Goal: Task Accomplishment & Management: Use online tool/utility

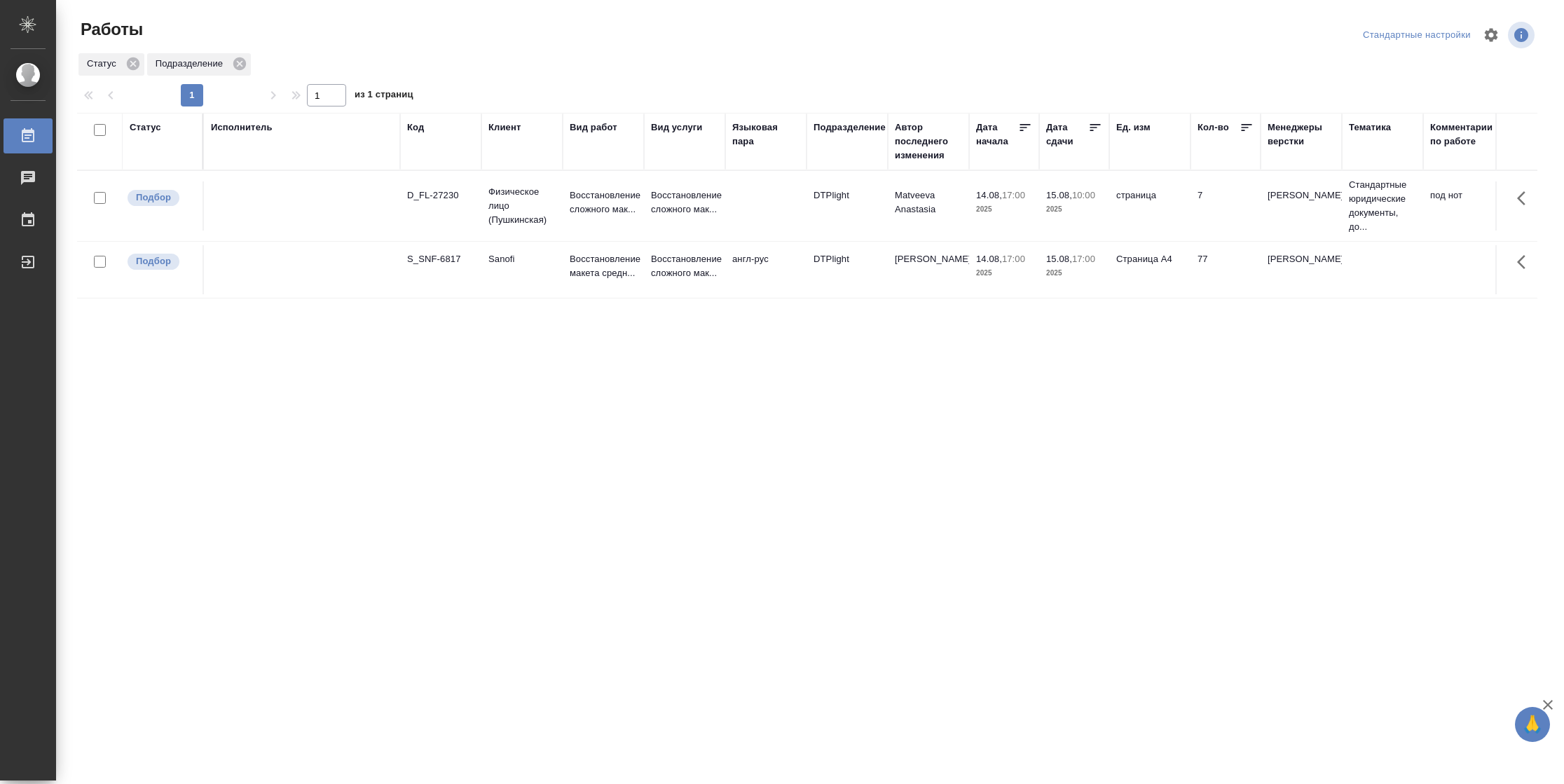
click at [139, 127] on div "Статус" at bounding box center [146, 127] width 32 height 14
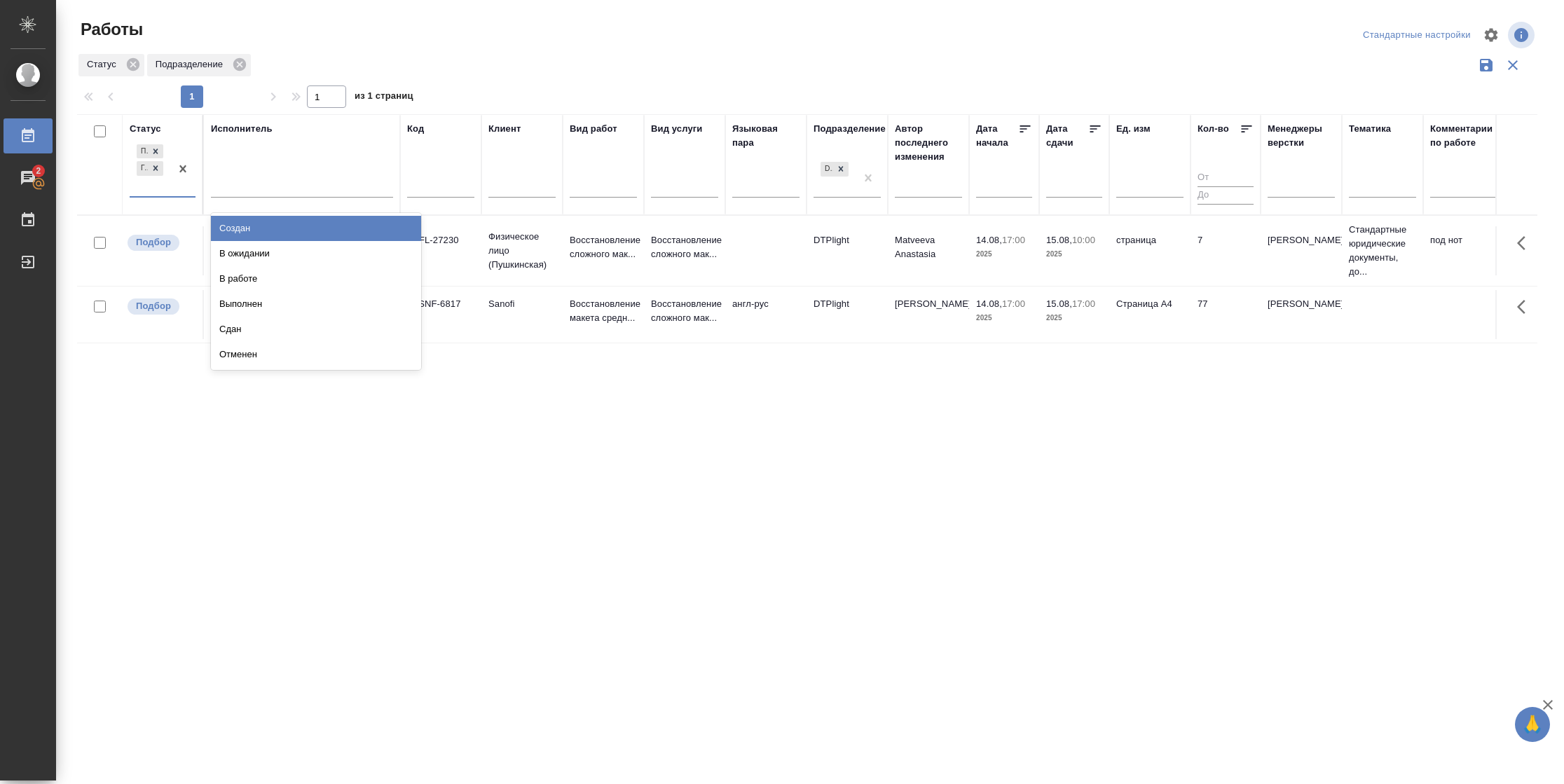
click at [169, 191] on div "Подбор Готов к работе" at bounding box center [150, 168] width 41 height 54
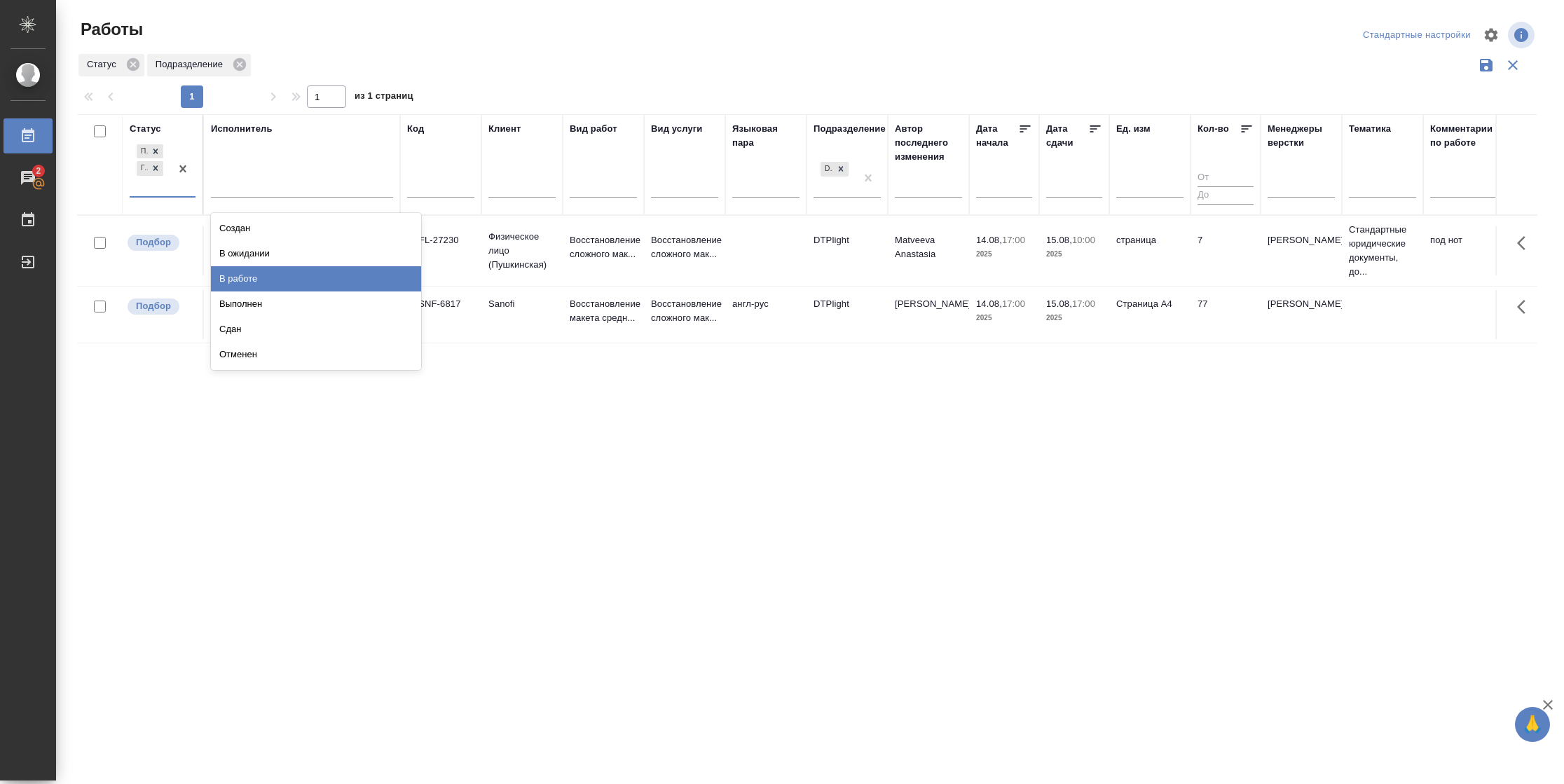
click at [239, 272] on div "В работе" at bounding box center [316, 278] width 210 height 25
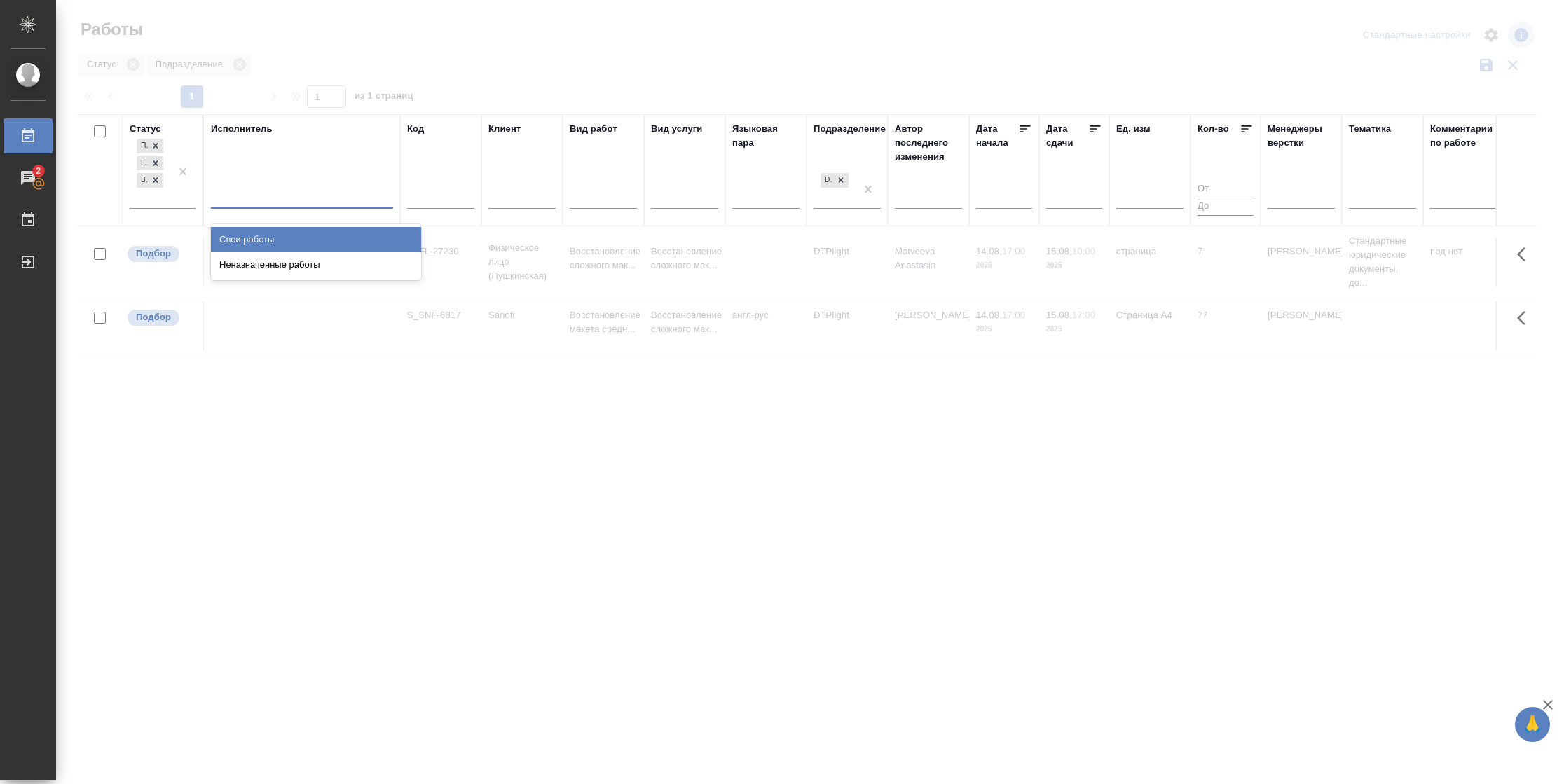
click at [255, 197] on div at bounding box center [301, 194] width 182 height 20
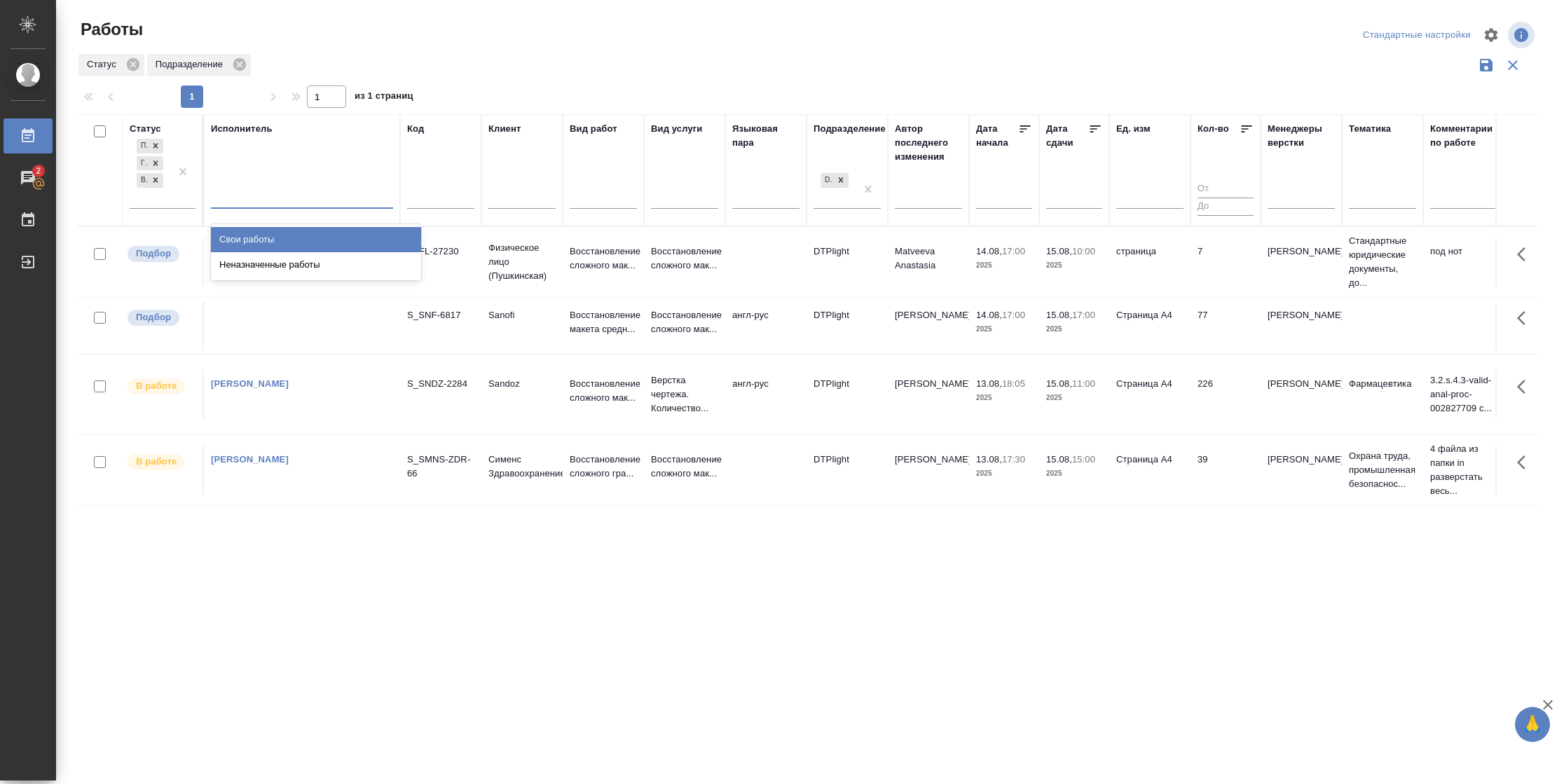
click at [267, 241] on div "Свои работы" at bounding box center [316, 239] width 210 height 25
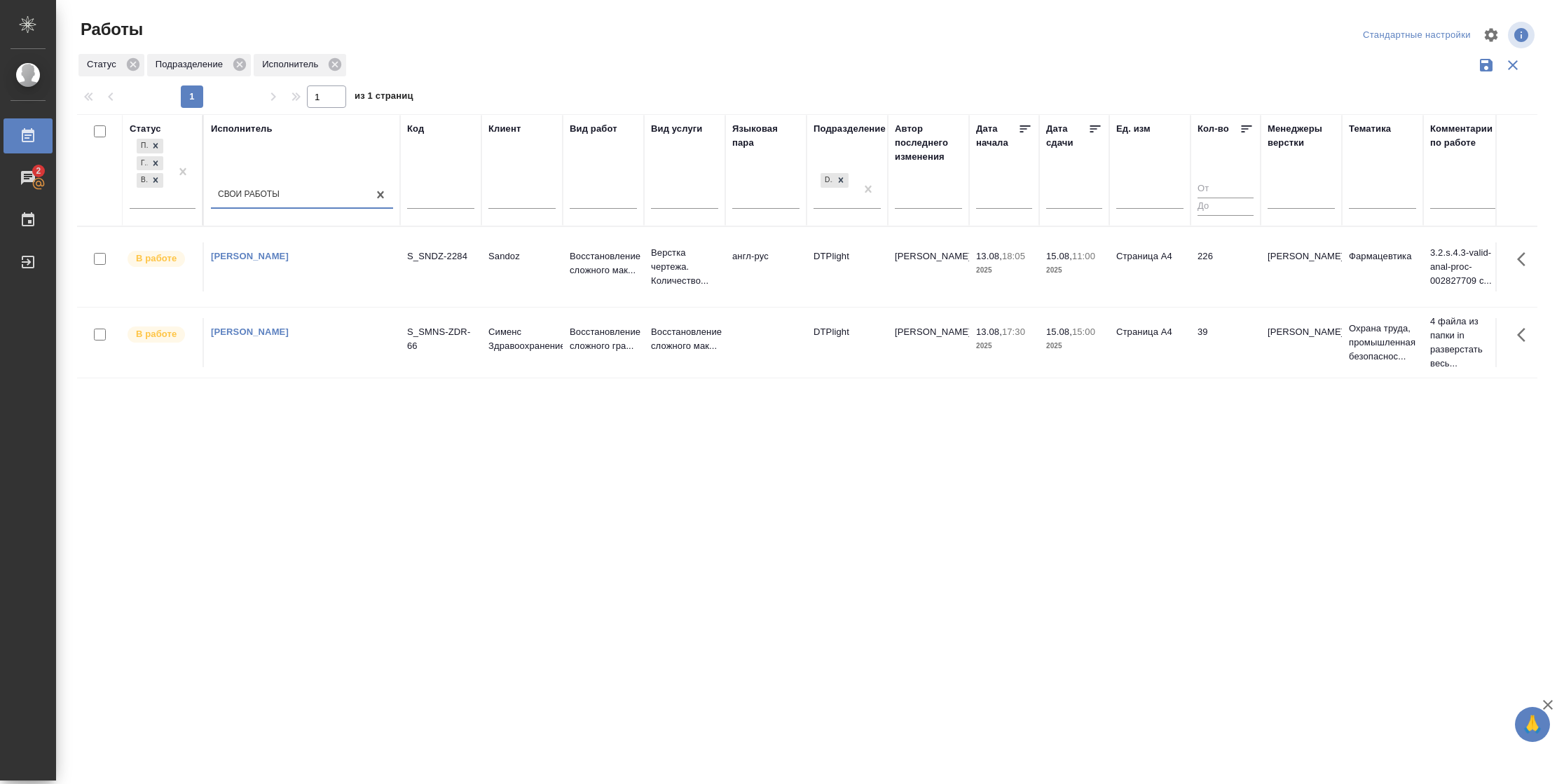
click at [1119, 263] on td "Страница А4" at bounding box center [1149, 267] width 81 height 49
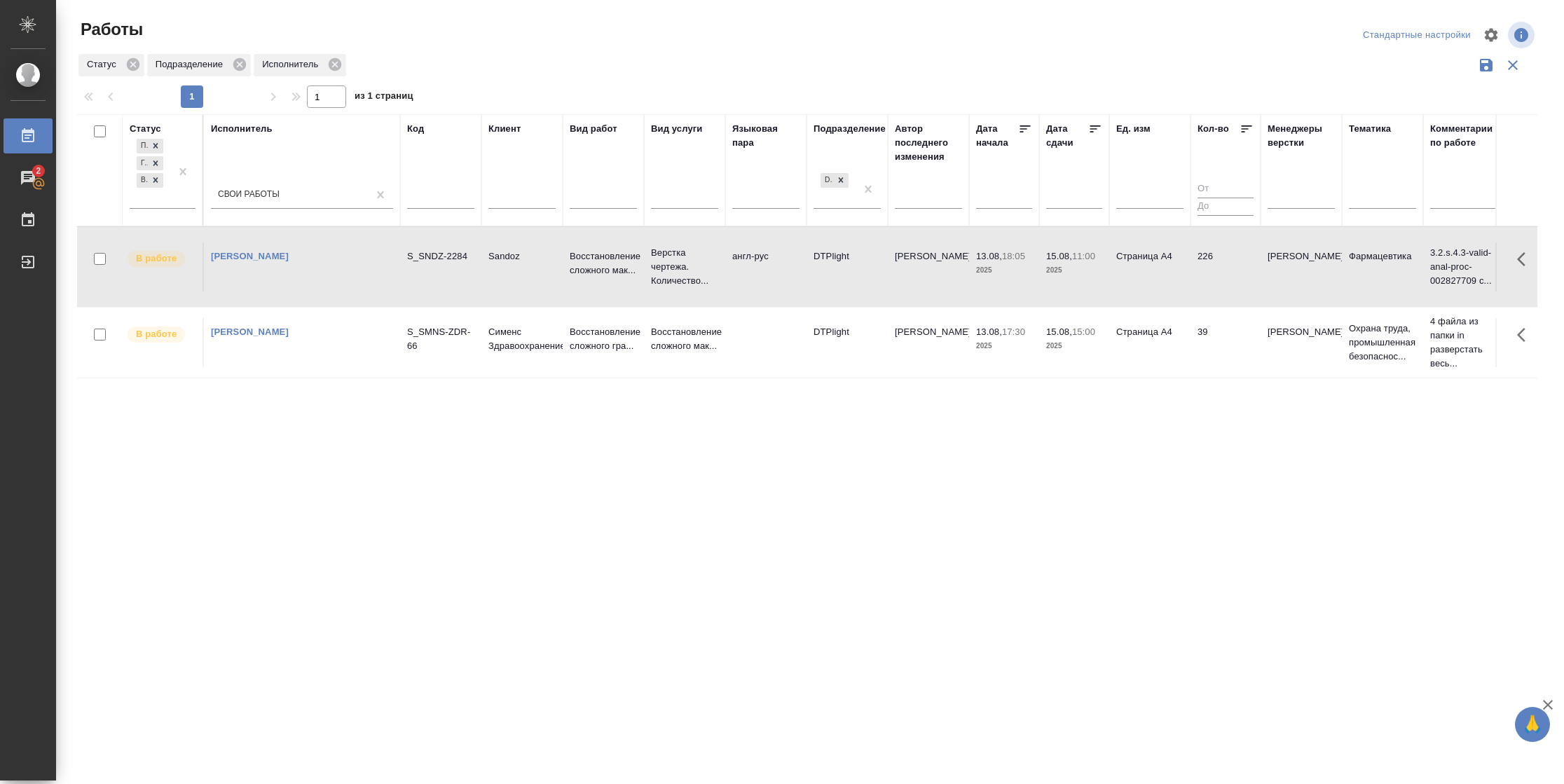
click at [1119, 263] on td "Страница А4" at bounding box center [1149, 267] width 81 height 49
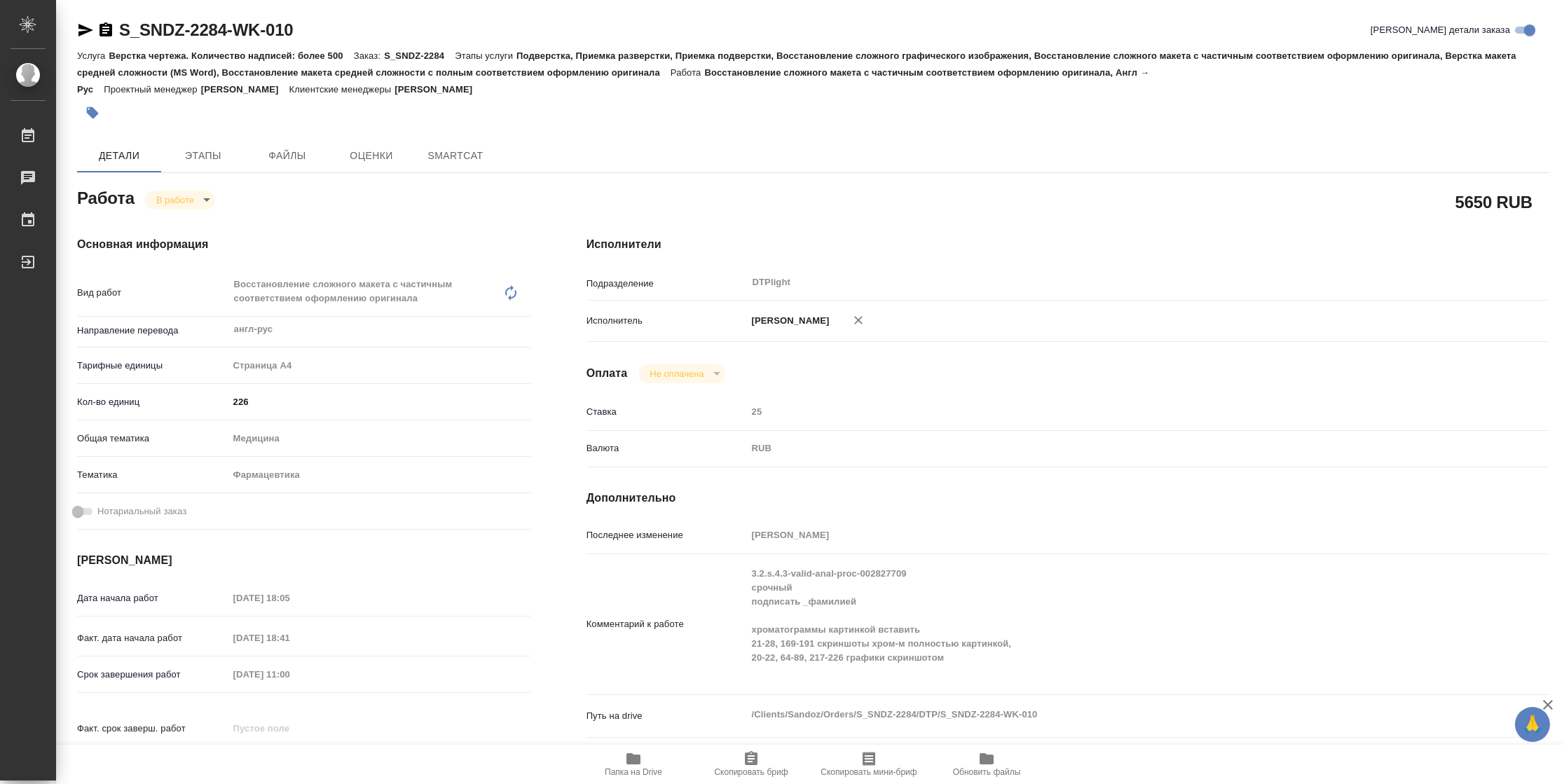
type textarea "x"
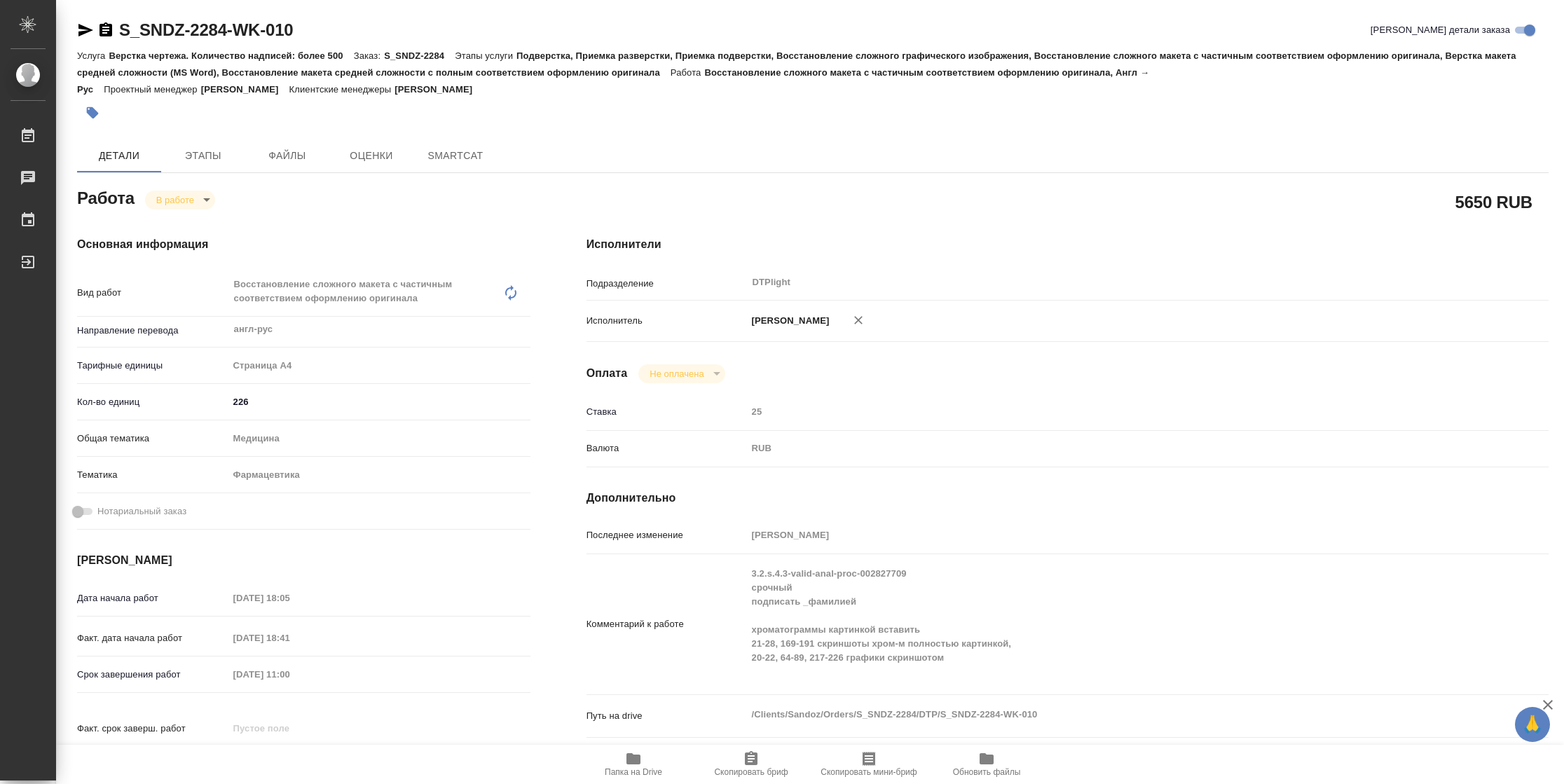
type textarea "x"
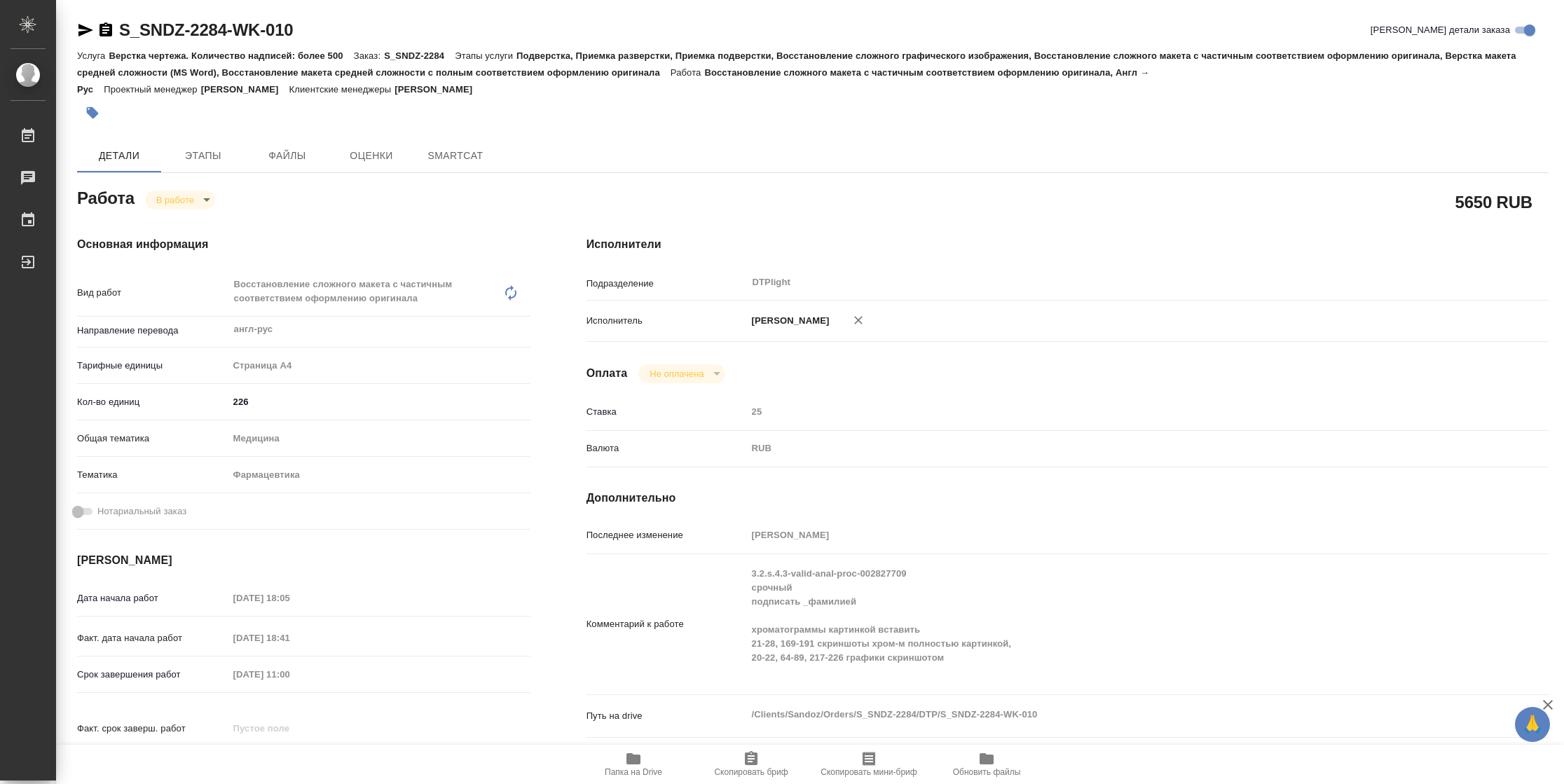
type textarea "x"
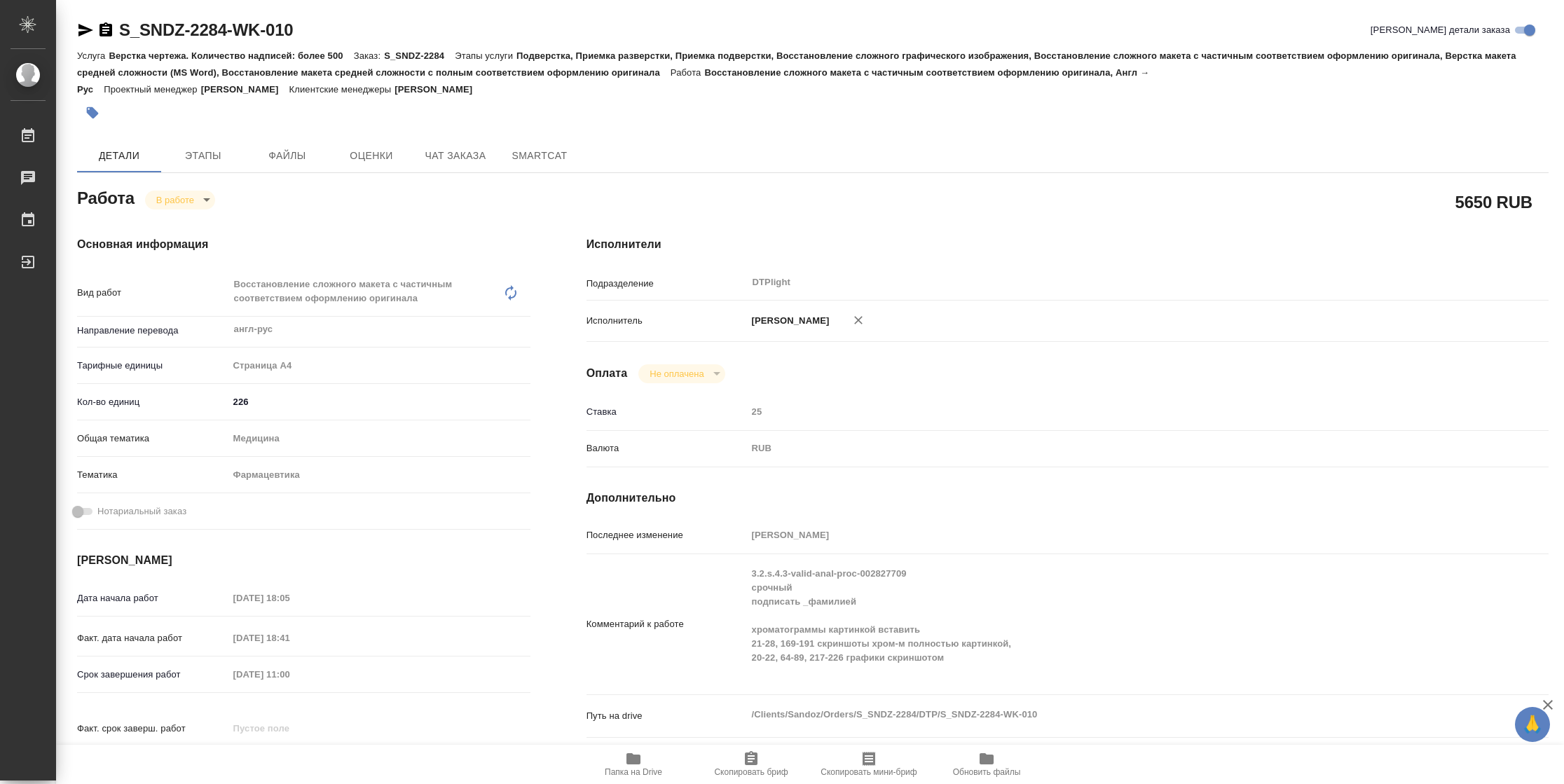
type textarea "x"
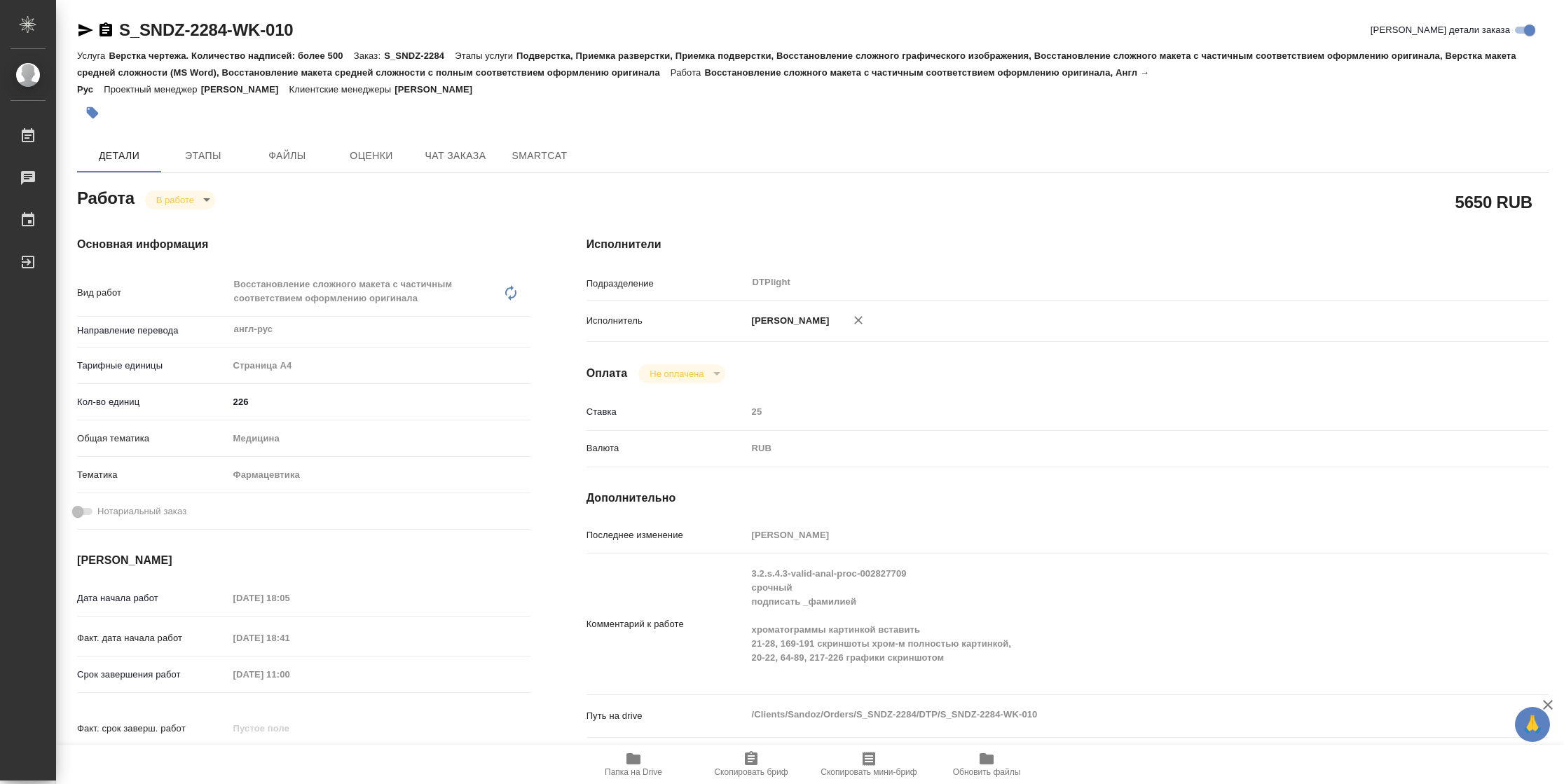
type textarea "x"
